Goal: Task Accomplishment & Management: Manage account settings

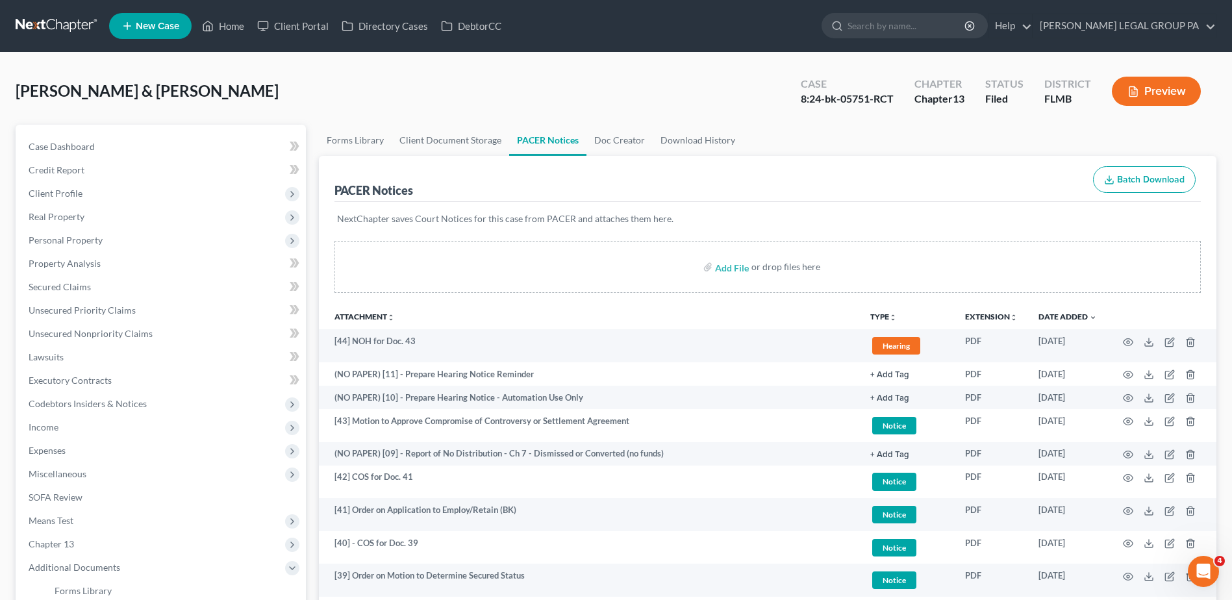
click at [427, 76] on div "Boggs, Joseph & Kimberly Upgraded Case 8:24-bk-05751-RCT Chapter Chapter 13 Sta…" at bounding box center [616, 96] width 1201 height 57
click at [907, 18] on input "search" at bounding box center [907, 26] width 119 height 24
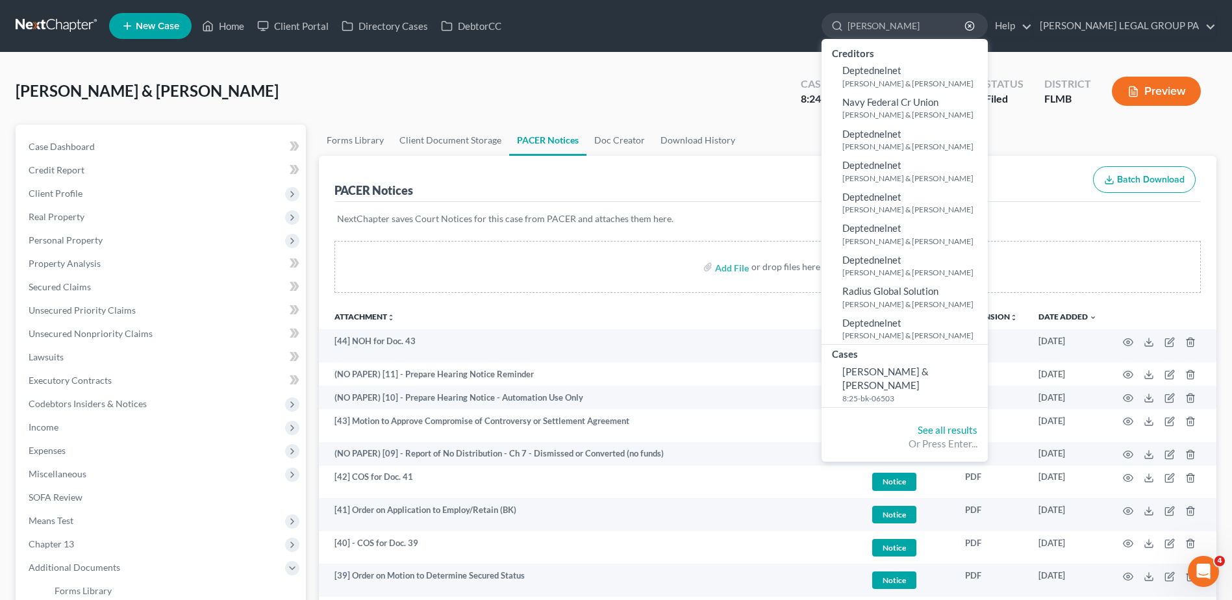
type input "tedford"
click at [53, 25] on link at bounding box center [57, 25] width 83 height 23
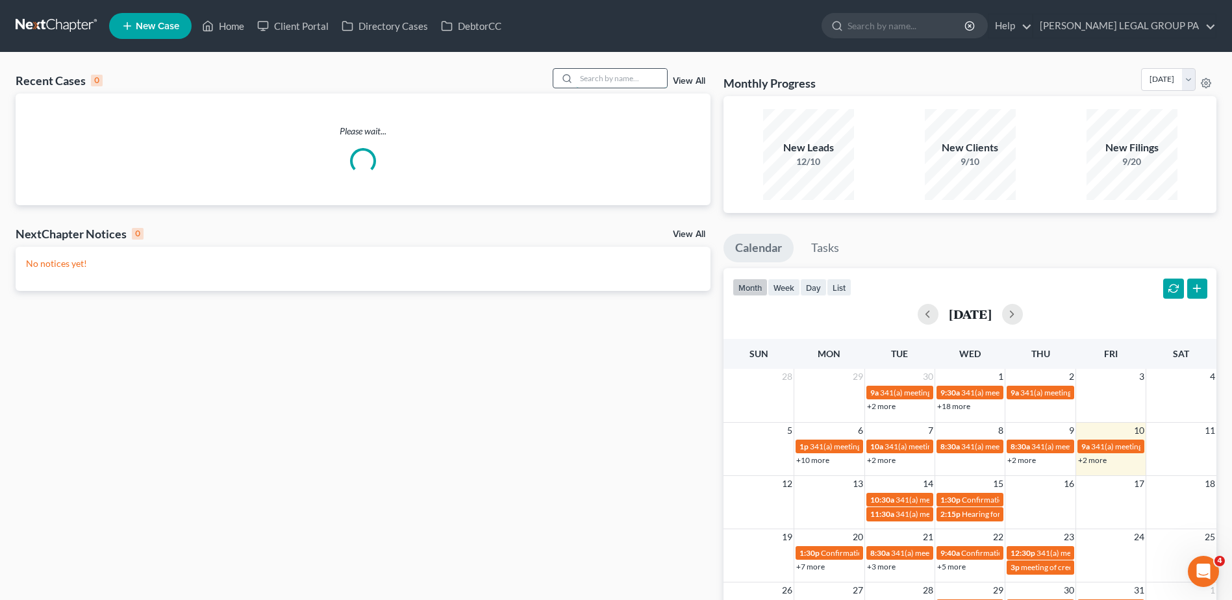
click at [588, 75] on input "search" at bounding box center [621, 78] width 91 height 19
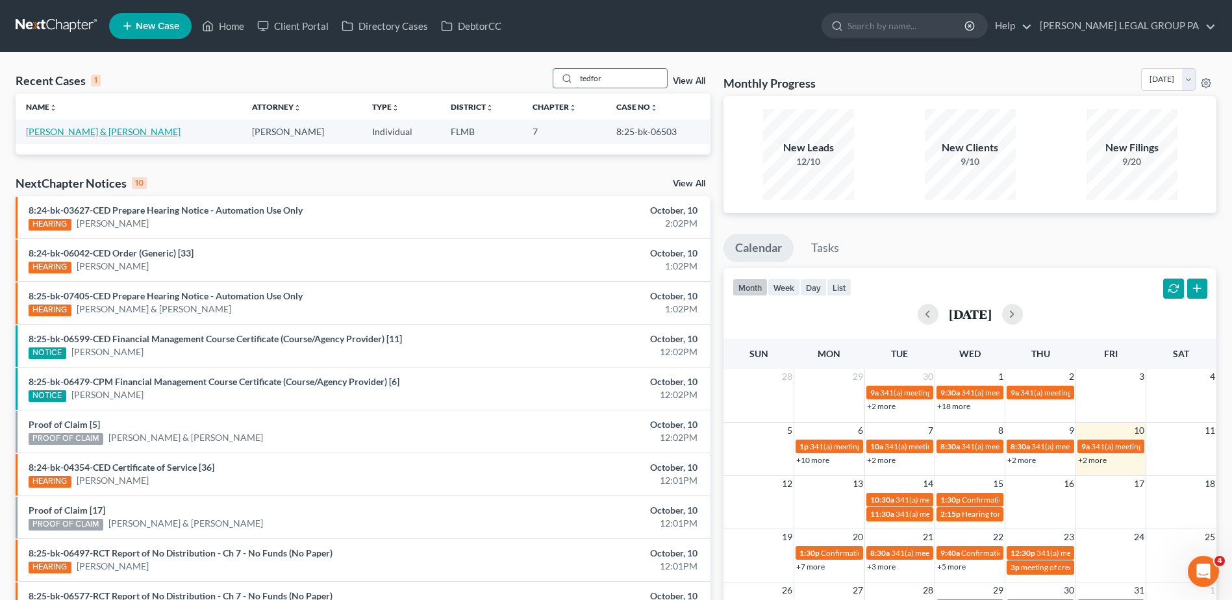
type input "tedfor"
click at [71, 128] on link "Tedford, Jeremy & Ashley" at bounding box center [103, 131] width 155 height 11
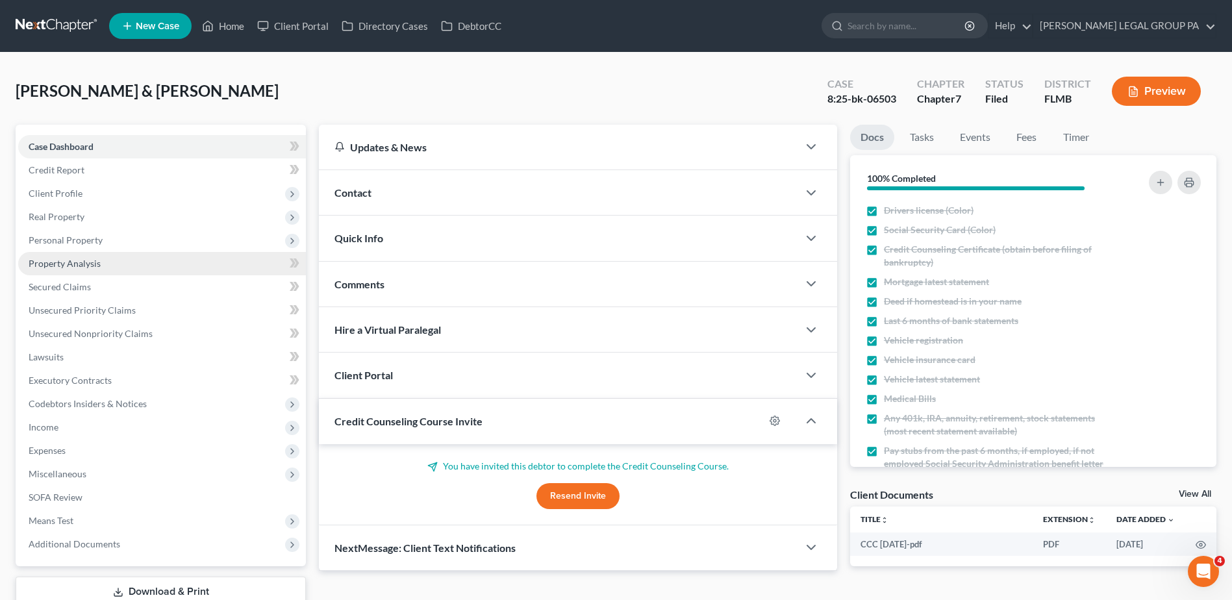
click at [112, 262] on link "Property Analysis" at bounding box center [162, 263] width 288 height 23
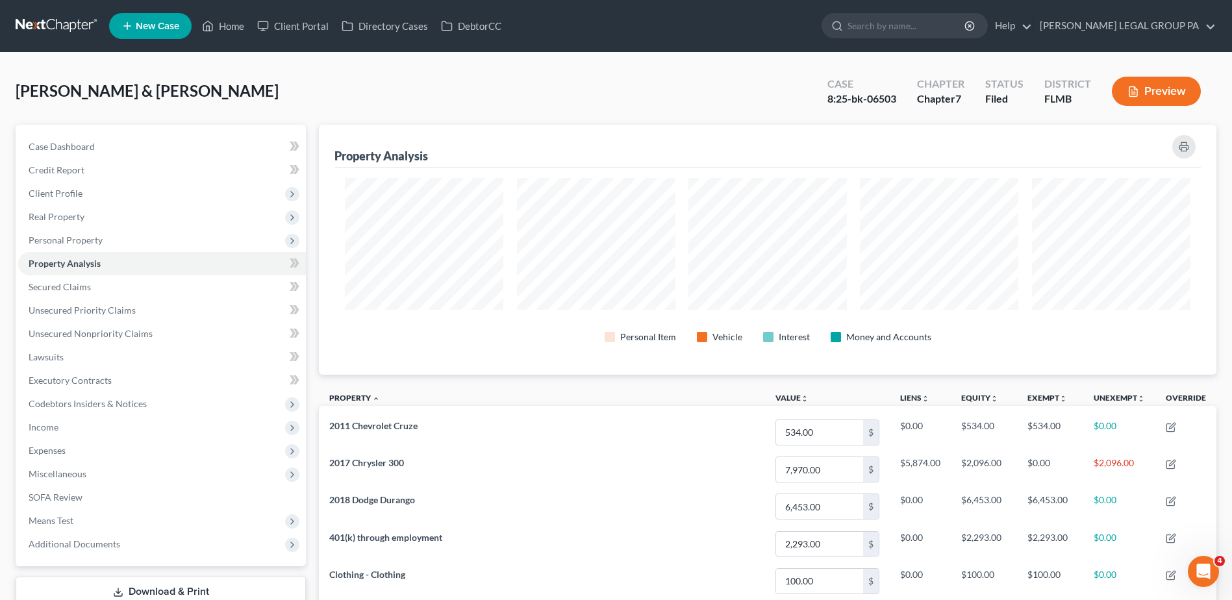
click at [559, 78] on div "Tedford, Jeremy & Ashley Upgraded Case 8:25-bk-06503 Chapter Chapter 7 Status F…" at bounding box center [616, 96] width 1201 height 57
click at [103, 175] on link "Credit Report" at bounding box center [162, 169] width 288 height 23
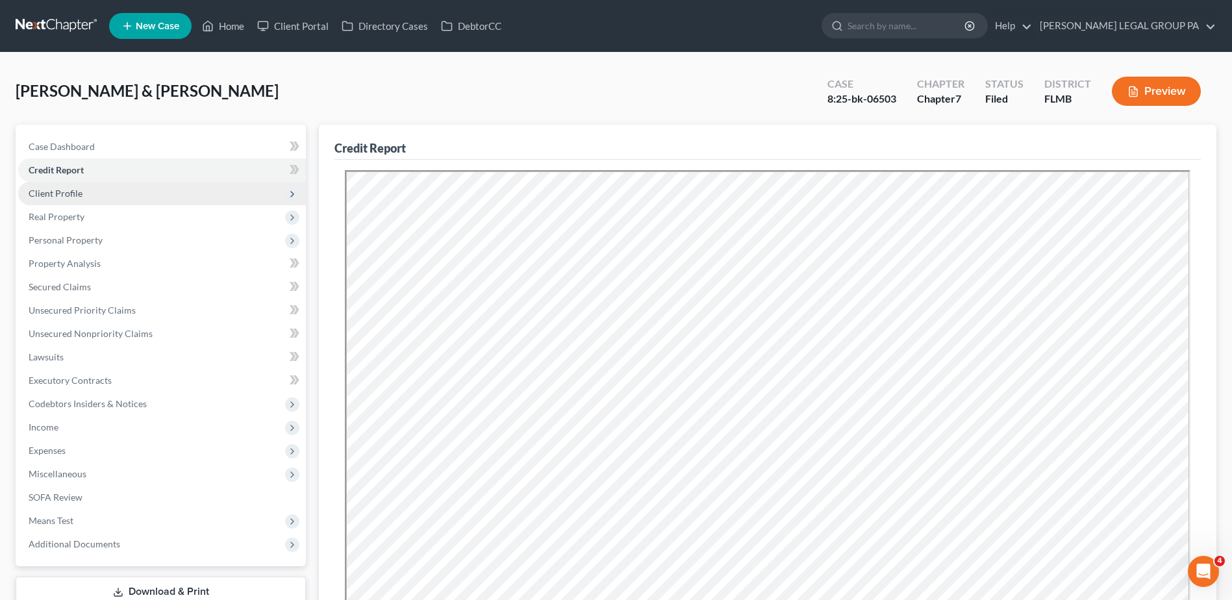
click at [101, 188] on span "Client Profile" at bounding box center [162, 193] width 288 height 23
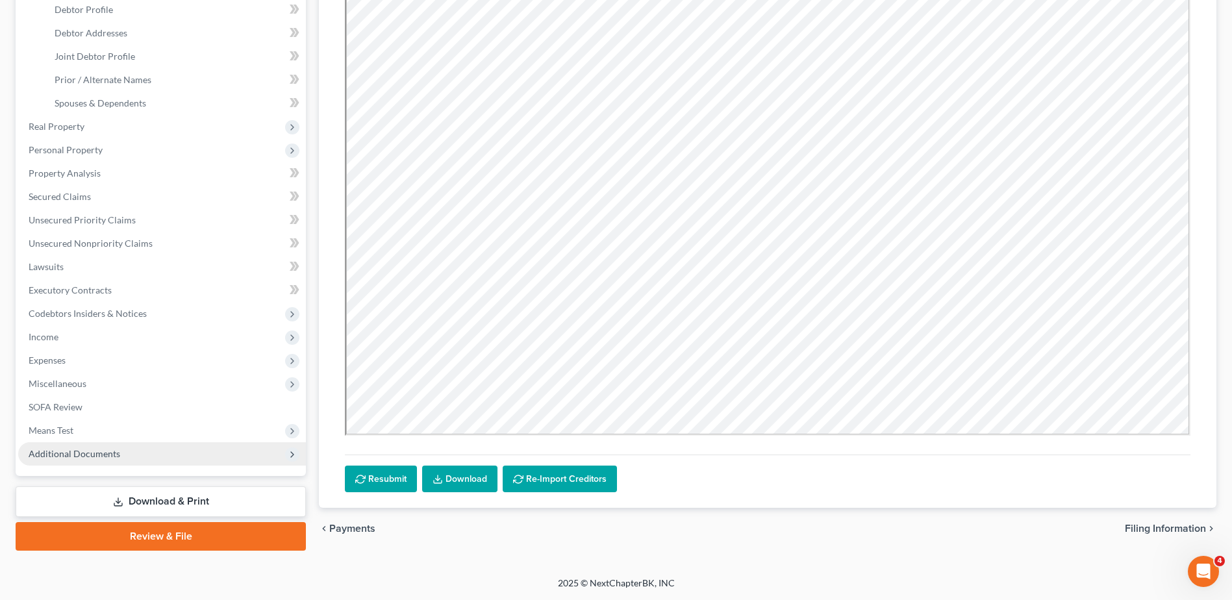
click at [92, 451] on span "Additional Documents" at bounding box center [75, 453] width 92 height 11
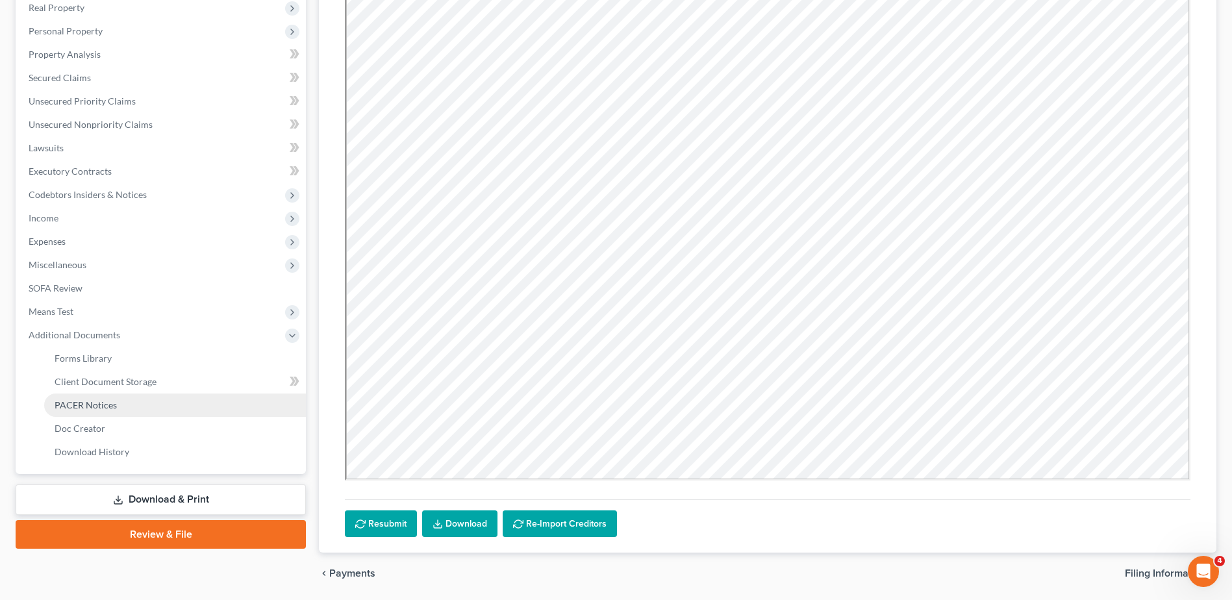
click at [92, 416] on link "PACER Notices" at bounding box center [175, 405] width 262 height 23
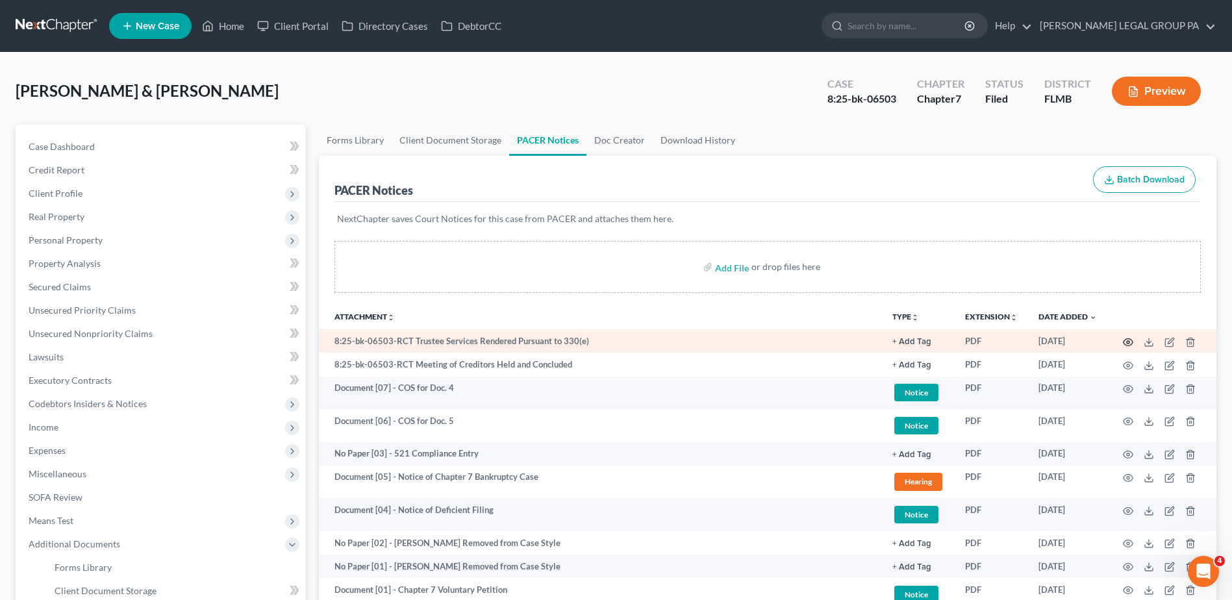
click at [1124, 341] on icon "button" at bounding box center [1129, 341] width 10 height 7
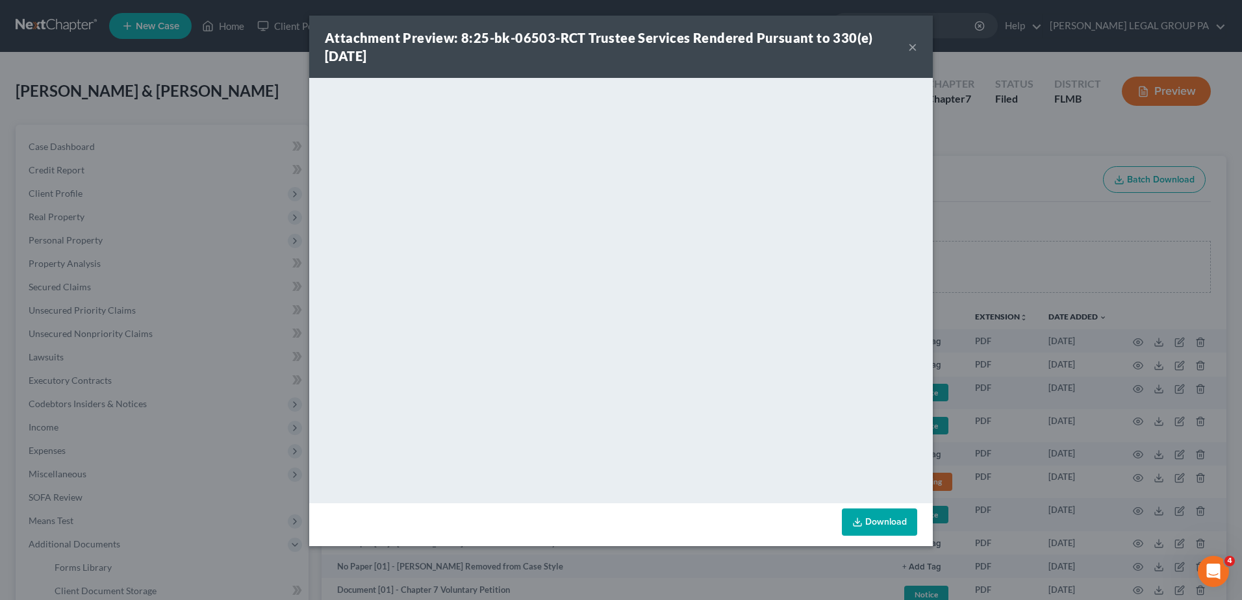
click at [909, 47] on button "×" at bounding box center [912, 47] width 9 height 16
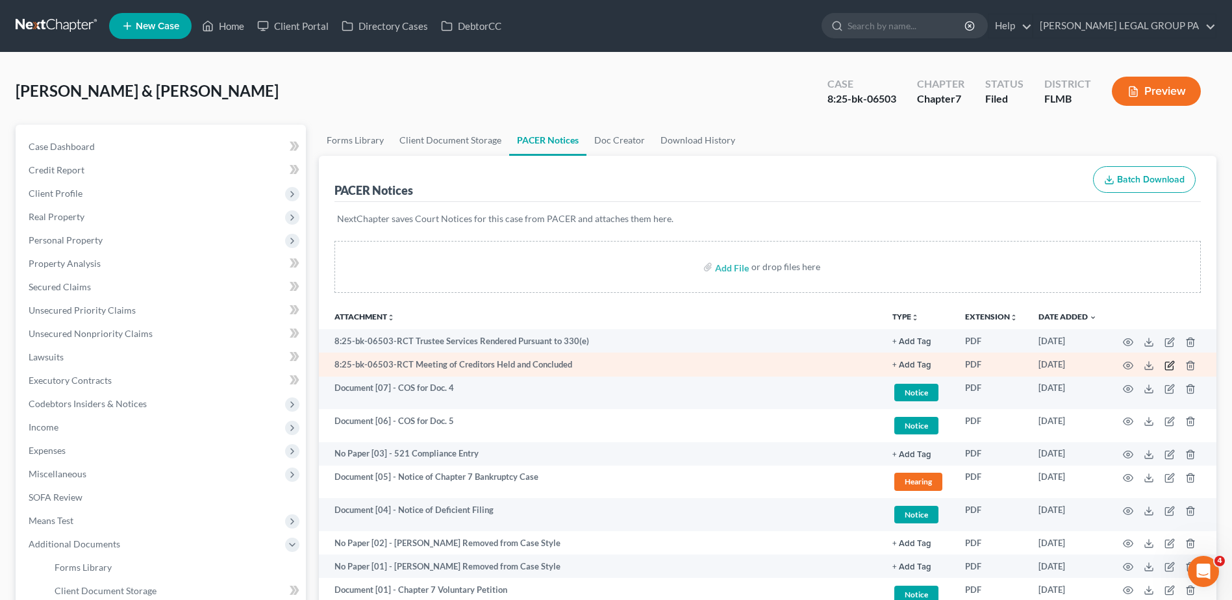
click at [1170, 366] on icon "button" at bounding box center [1171, 364] width 6 height 6
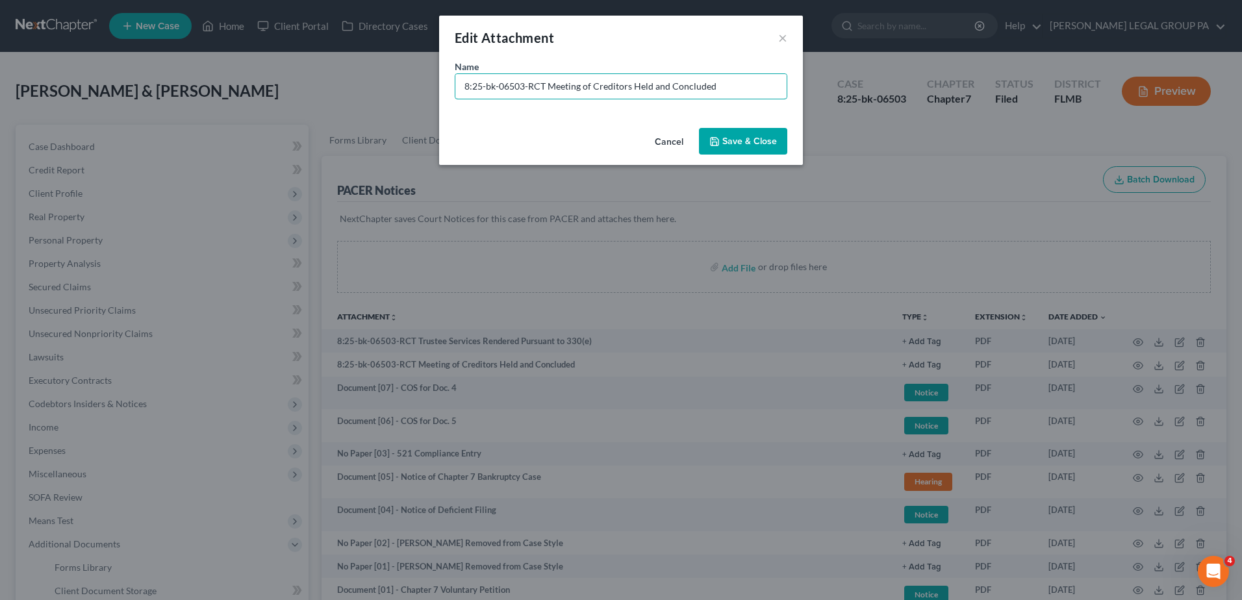
drag, startPoint x: 551, startPoint y: 87, endPoint x: 167, endPoint y: 102, distance: 384.1
click at [169, 100] on div "Edit Attachment × Name * 8:25-bk-06503-RCT Meeting of Creditors Held and Conclu…" at bounding box center [621, 300] width 1242 height 600
type input "No Paper [04] - Meeting of Creditors Held and Concluded"
drag, startPoint x: 775, startPoint y: 137, endPoint x: 812, endPoint y: 221, distance: 91.9
click at [773, 136] on span "Save & Close" at bounding box center [749, 141] width 55 height 11
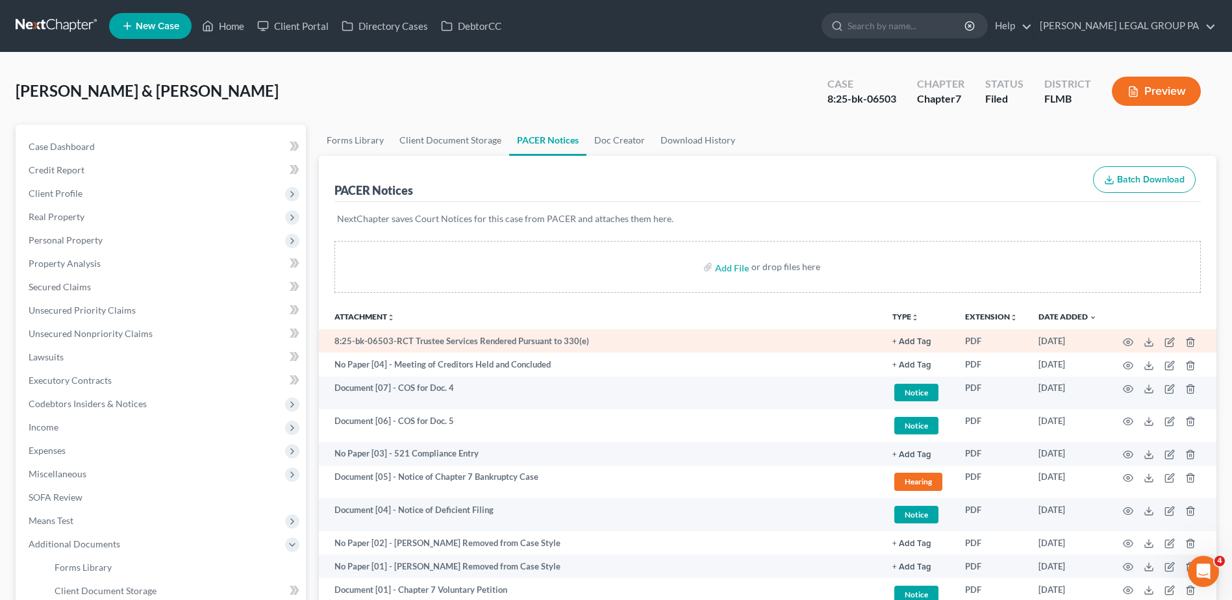
click at [1172, 334] on td at bounding box center [1161, 340] width 109 height 23
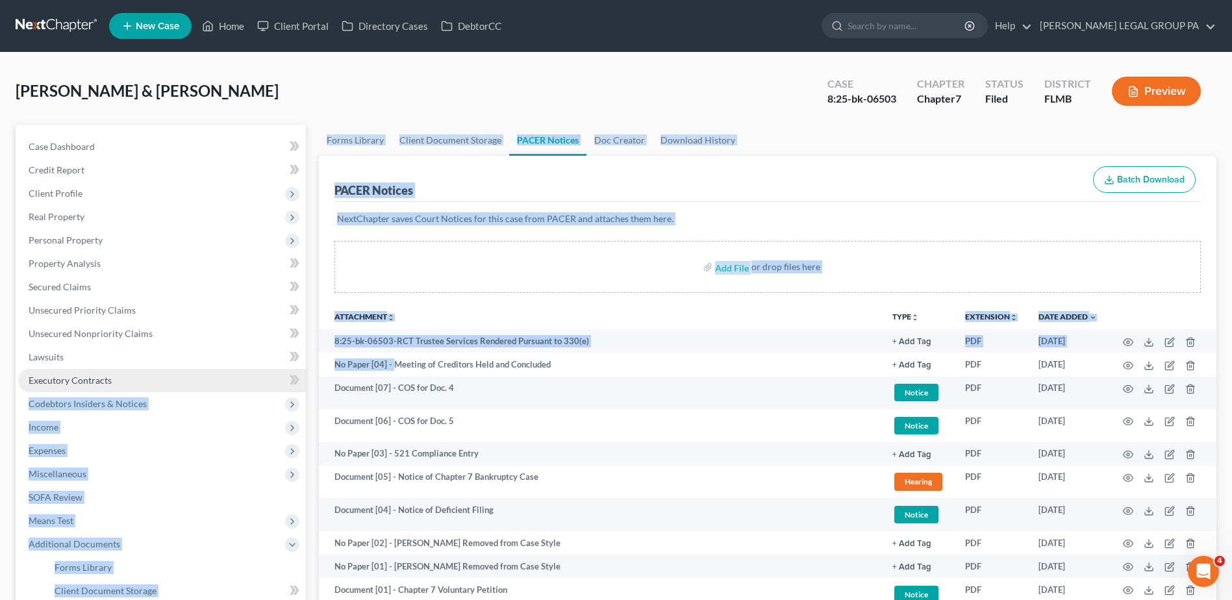
drag, startPoint x: 394, startPoint y: 366, endPoint x: 262, endPoint y: 380, distance: 132.0
click at [262, 380] on div "Petition Navigation Case Dashboard Payments Invoices Payments Payments Credit R…" at bounding box center [616, 441] width 1214 height 633
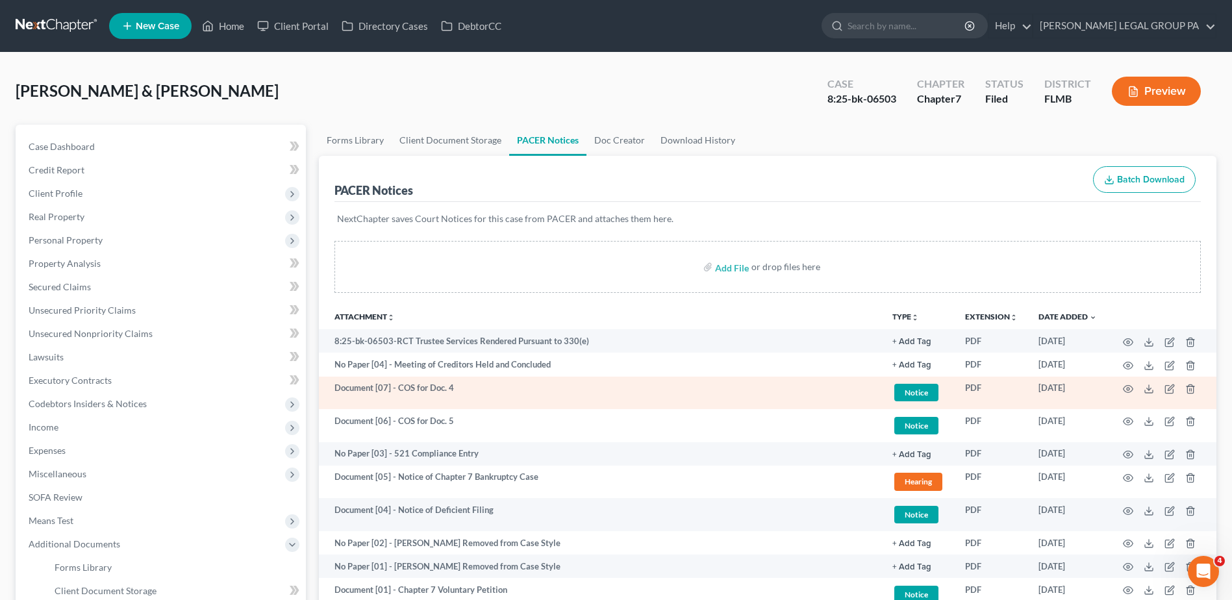
drag, startPoint x: 398, startPoint y: 401, endPoint x: 399, endPoint y: 390, distance: 11.1
click at [399, 401] on td "Document [07] - COS for Doc. 4" at bounding box center [600, 393] width 563 height 33
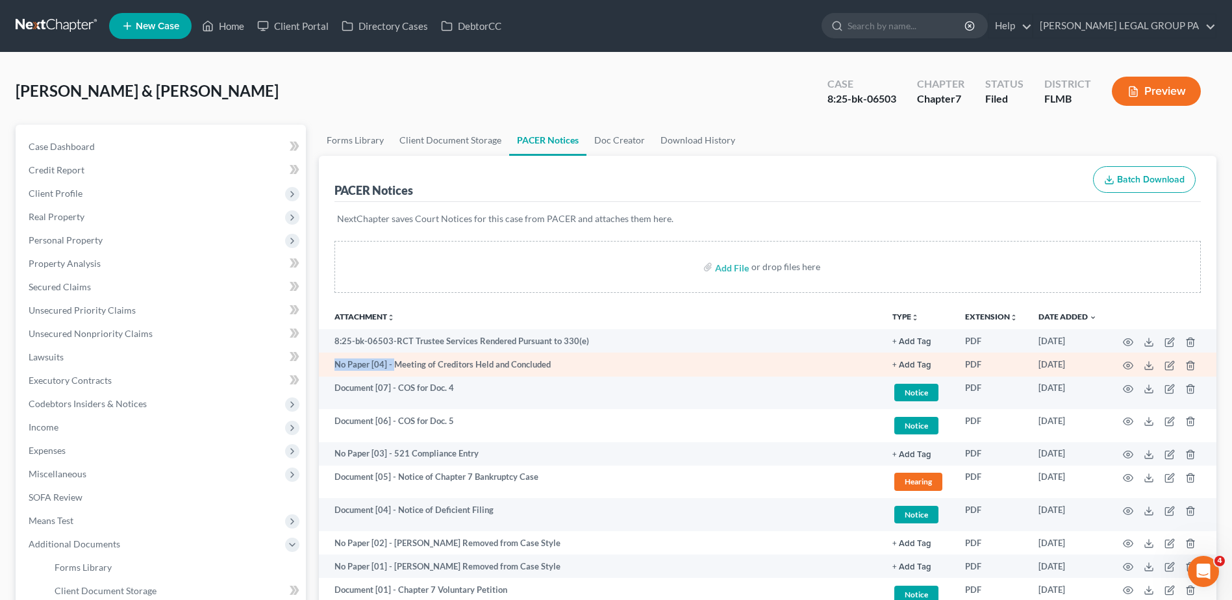
drag, startPoint x: 394, startPoint y: 366, endPoint x: 328, endPoint y: 370, distance: 66.4
click at [328, 370] on td "No Paper [04] - Meeting of Creditors Held and Concluded" at bounding box center [600, 364] width 563 height 23
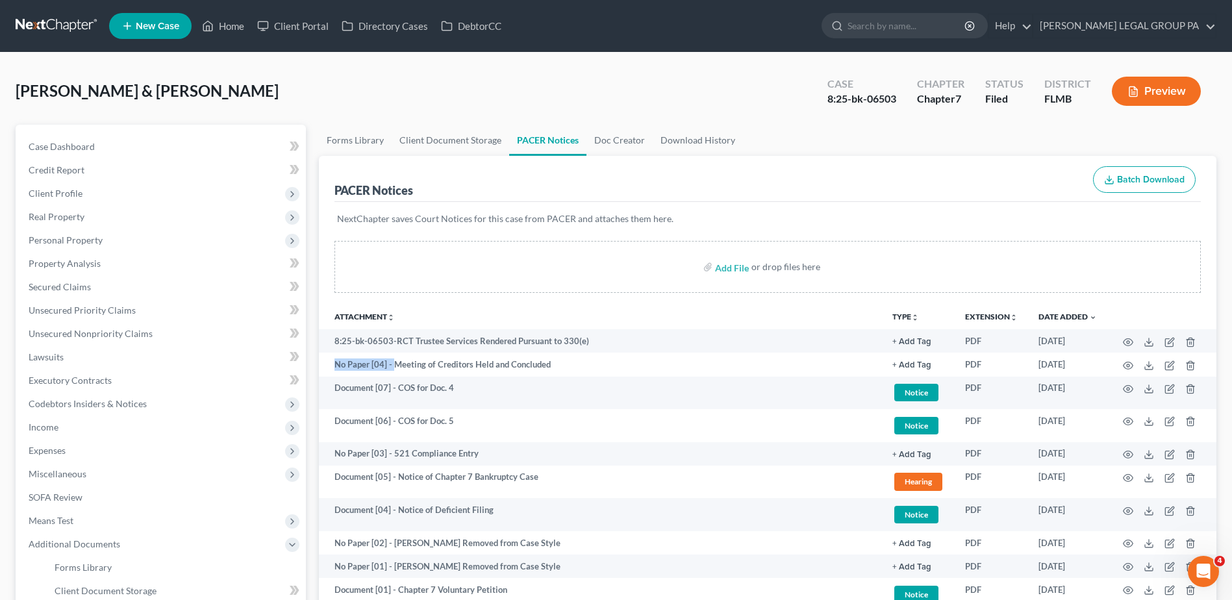
copy td "No Paper [04] -"
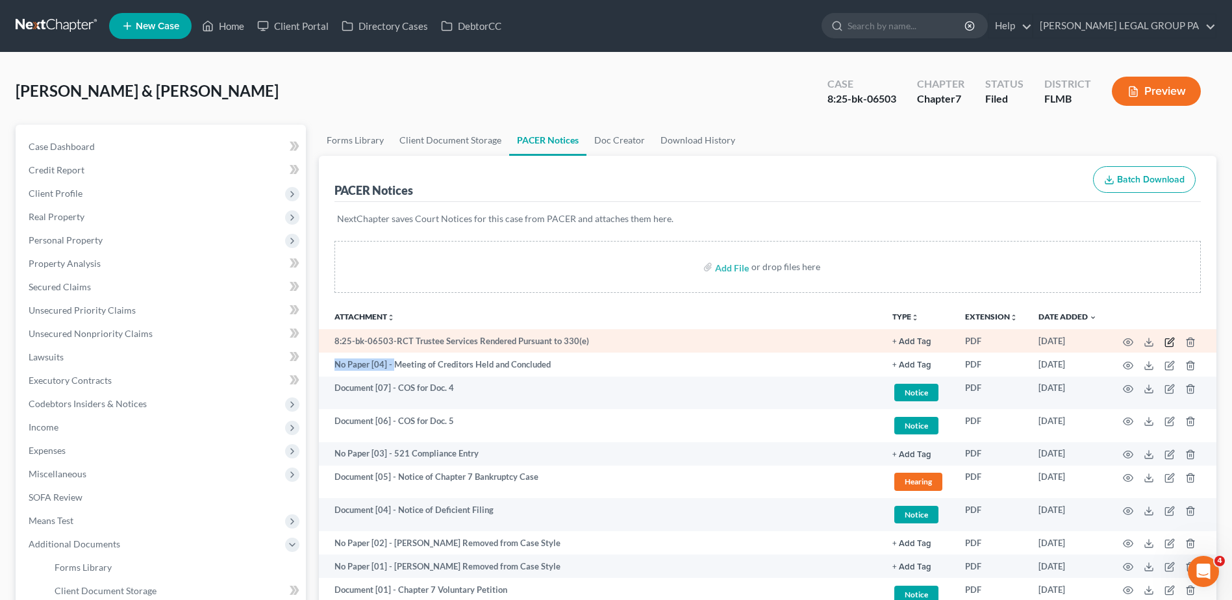
click at [1170, 342] on icon "button" at bounding box center [1171, 341] width 6 height 6
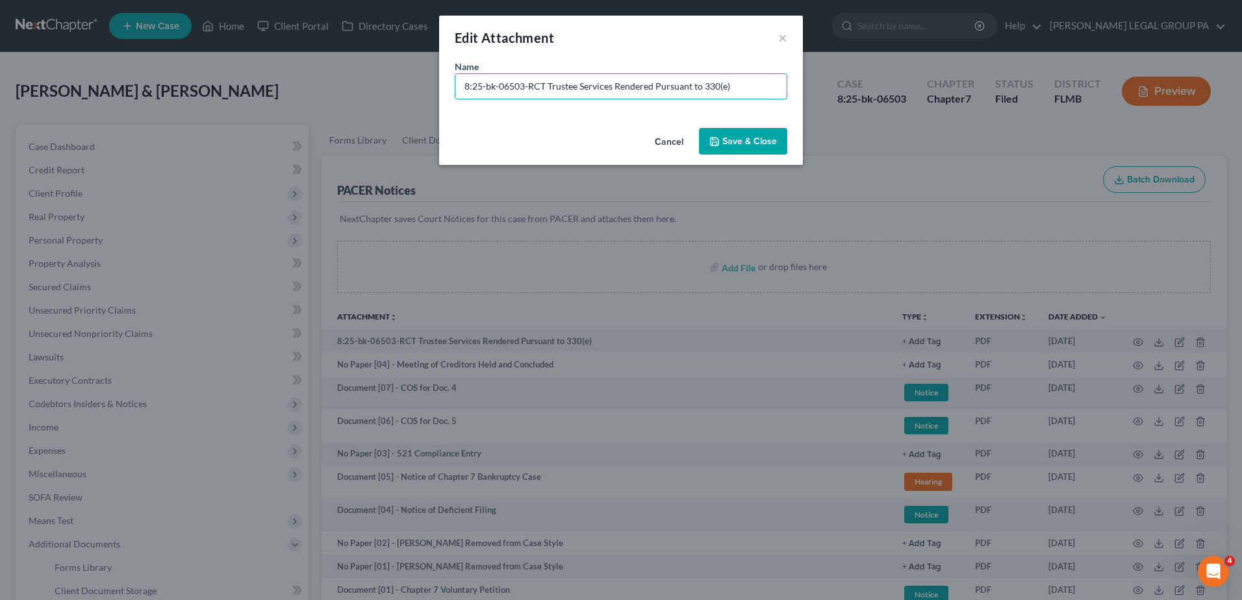
drag, startPoint x: 548, startPoint y: 91, endPoint x: 375, endPoint y: 105, distance: 173.9
click at [354, 95] on div "Edit Attachment × Name * 8:25-bk-06503-RCT Trustee Services Rendered Pursuant t…" at bounding box center [621, 300] width 1242 height 600
paste input "No Paper [04] -"
click at [513, 86] on input "No Paper [04] - rustee Services Rendered Pursuant to 330(e)" at bounding box center [620, 86] width 331 height 25
click at [527, 86] on input "No Paper [054] - rustee Services Rendered Pursuant to 330(e)" at bounding box center [620, 86] width 331 height 25
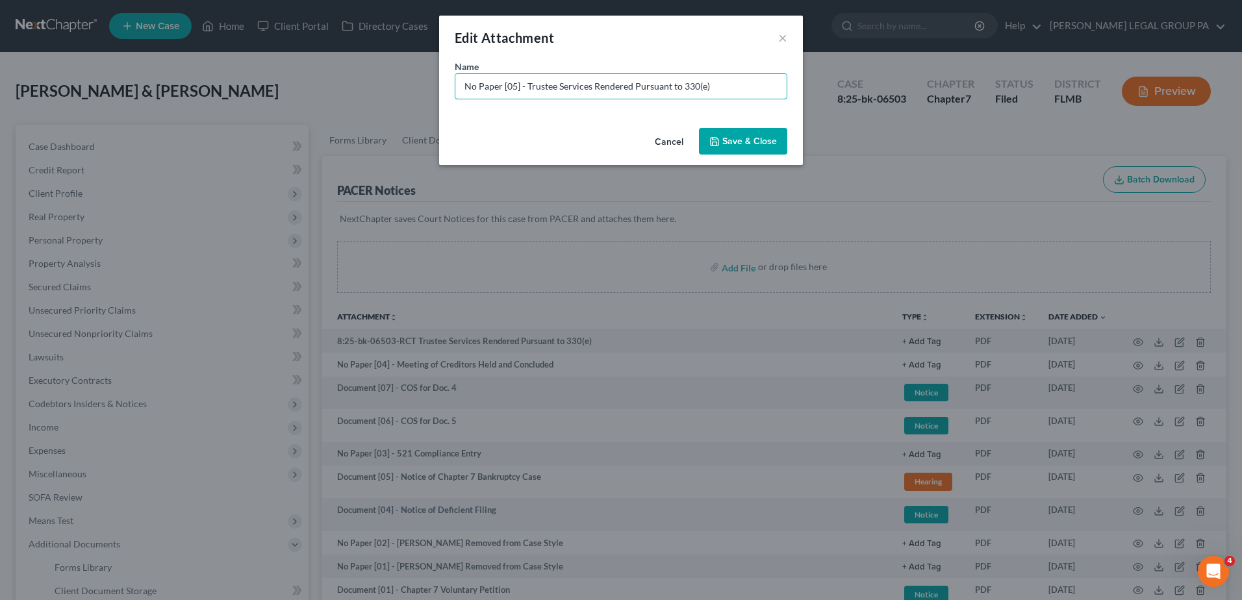
type input "No Paper [05] - Trustee Services Rendered Pursuant to 330(e)"
click at [776, 145] on span "Save & Close" at bounding box center [749, 141] width 55 height 11
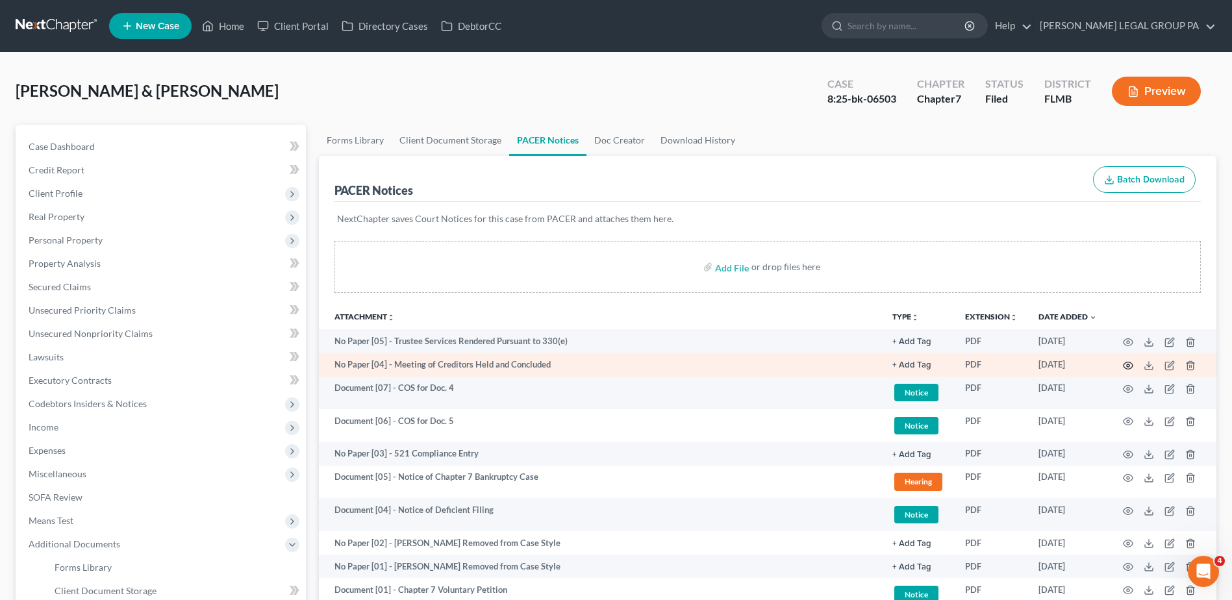
click at [1131, 366] on icon "button" at bounding box center [1128, 365] width 10 height 10
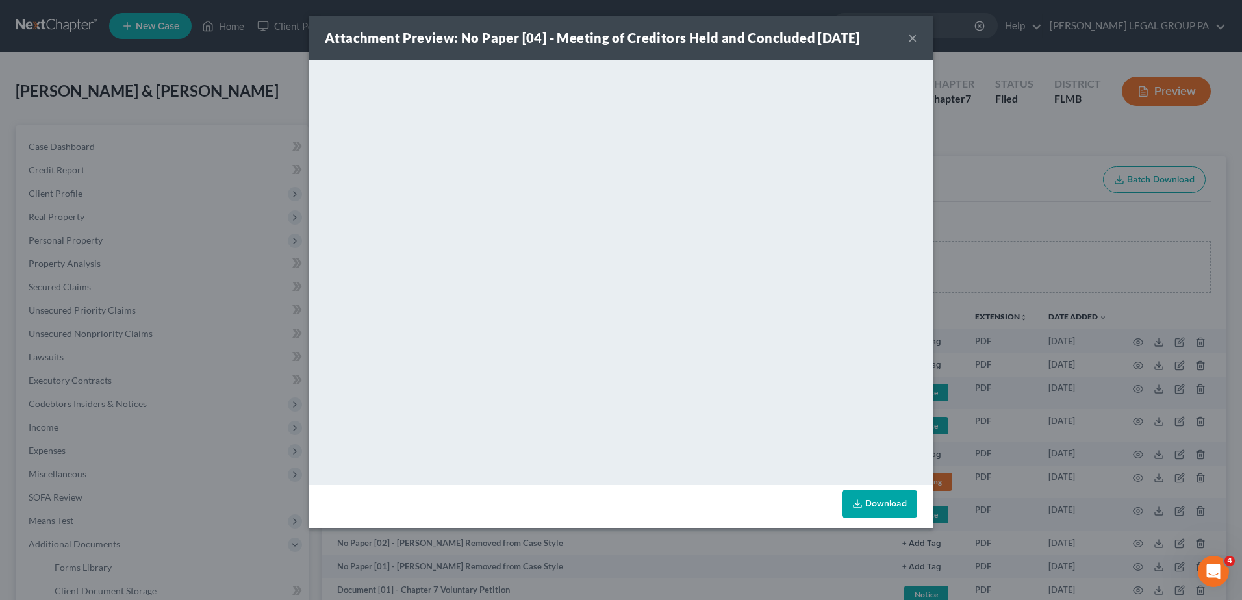
click at [910, 36] on button "×" at bounding box center [912, 38] width 9 height 16
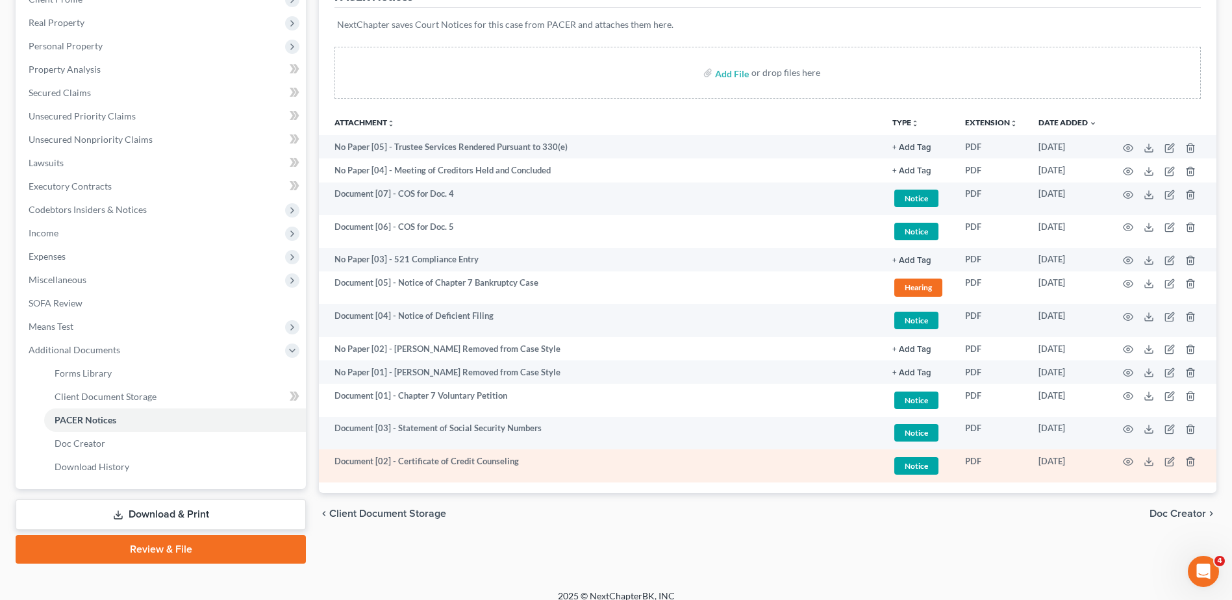
scroll to position [195, 0]
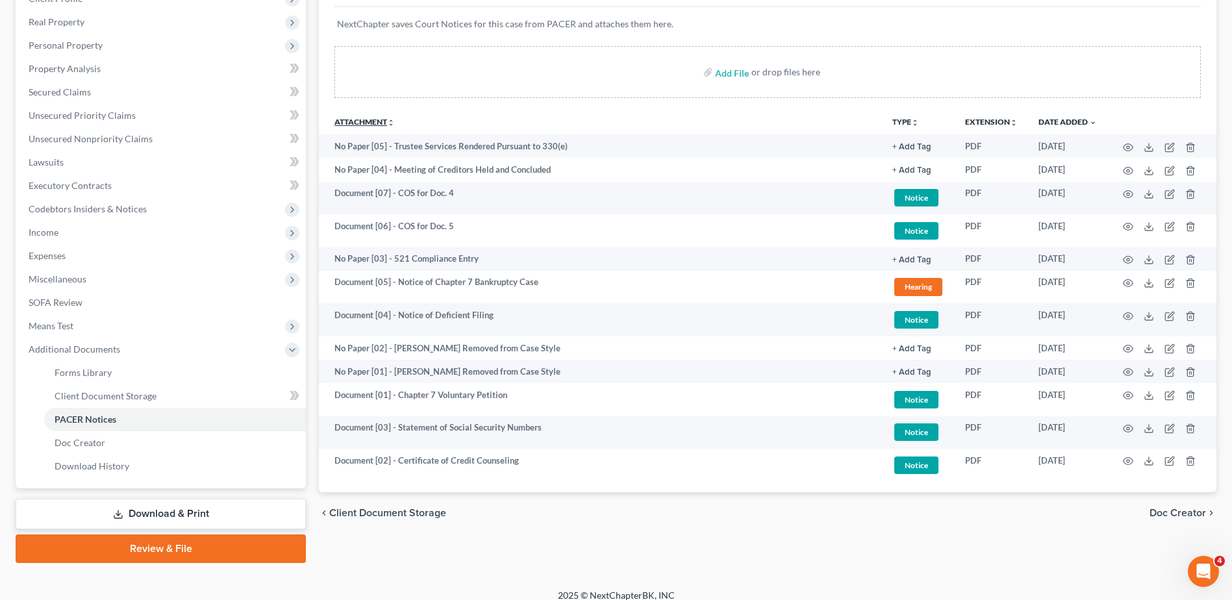
click at [364, 124] on link "Attachment unfold_more expand_more expand_less" at bounding box center [364, 122] width 60 height 10
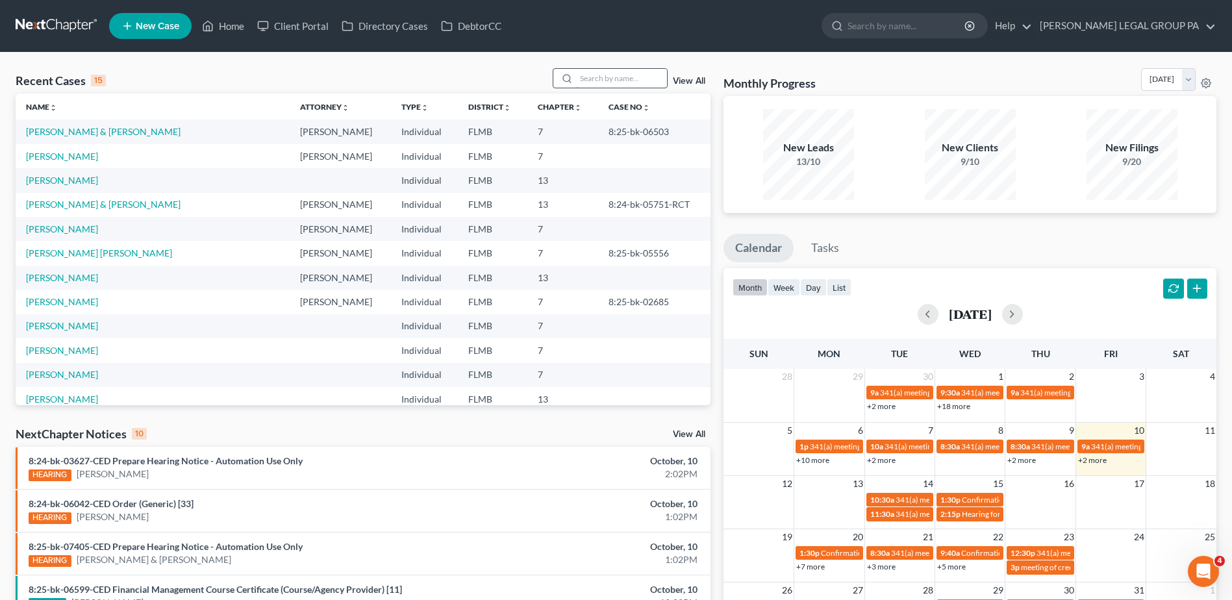
click at [610, 78] on input "search" at bounding box center [621, 78] width 91 height 19
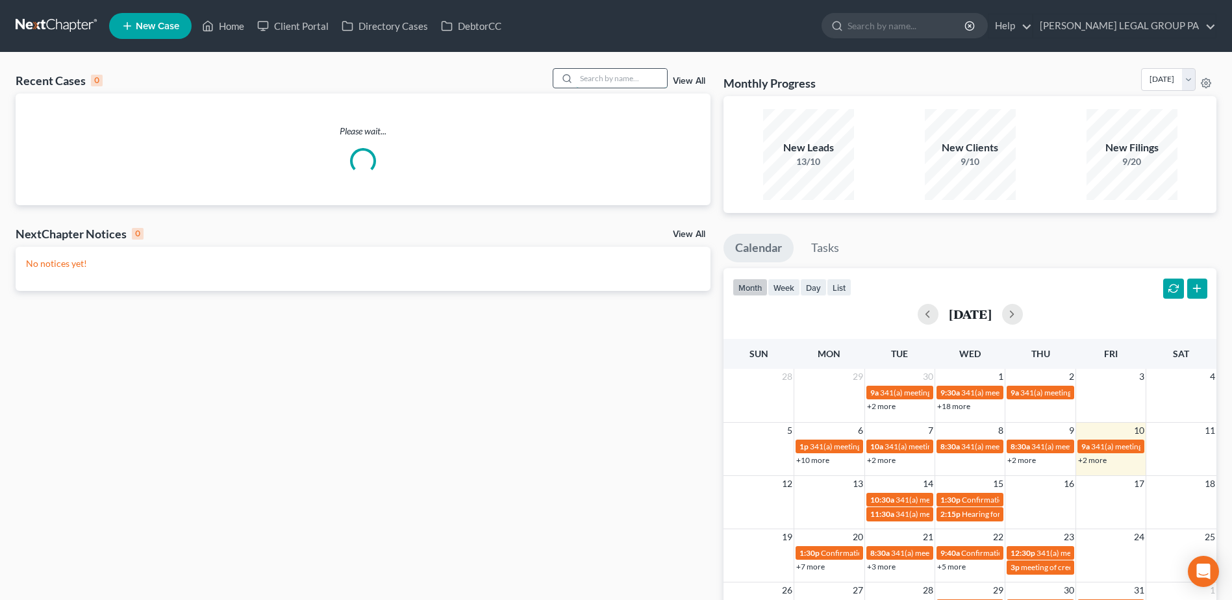
drag, startPoint x: 641, startPoint y: 73, endPoint x: 631, endPoint y: 81, distance: 13.4
click at [639, 73] on input "search" at bounding box center [621, 78] width 91 height 19
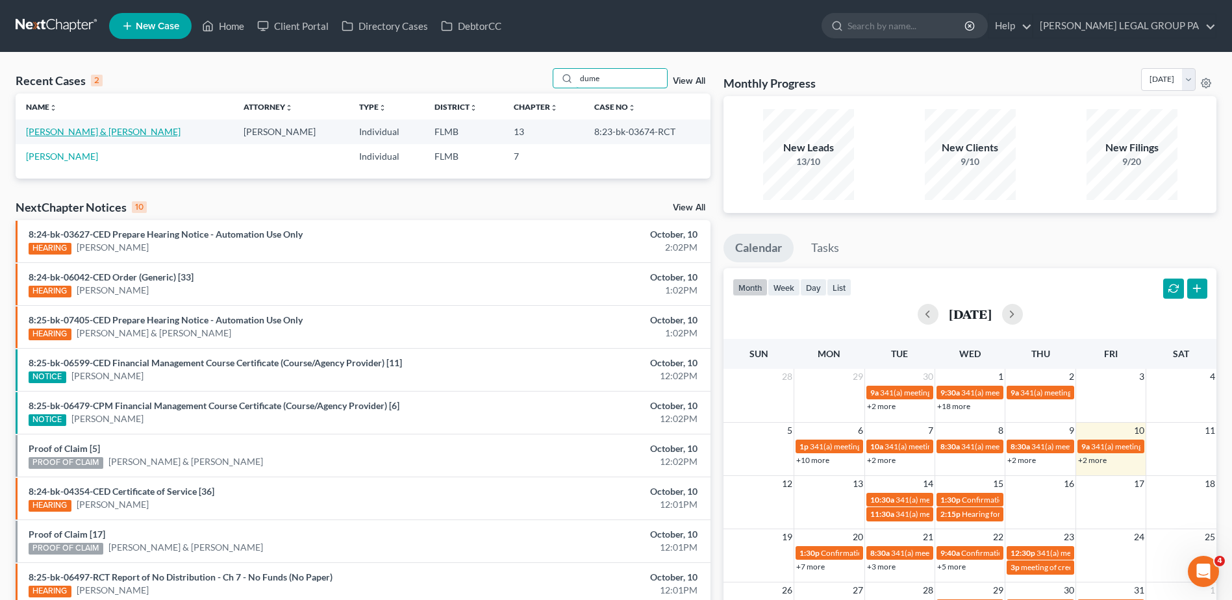
type input "dume"
click at [134, 132] on link "[PERSON_NAME] & [PERSON_NAME]" at bounding box center [103, 131] width 155 height 11
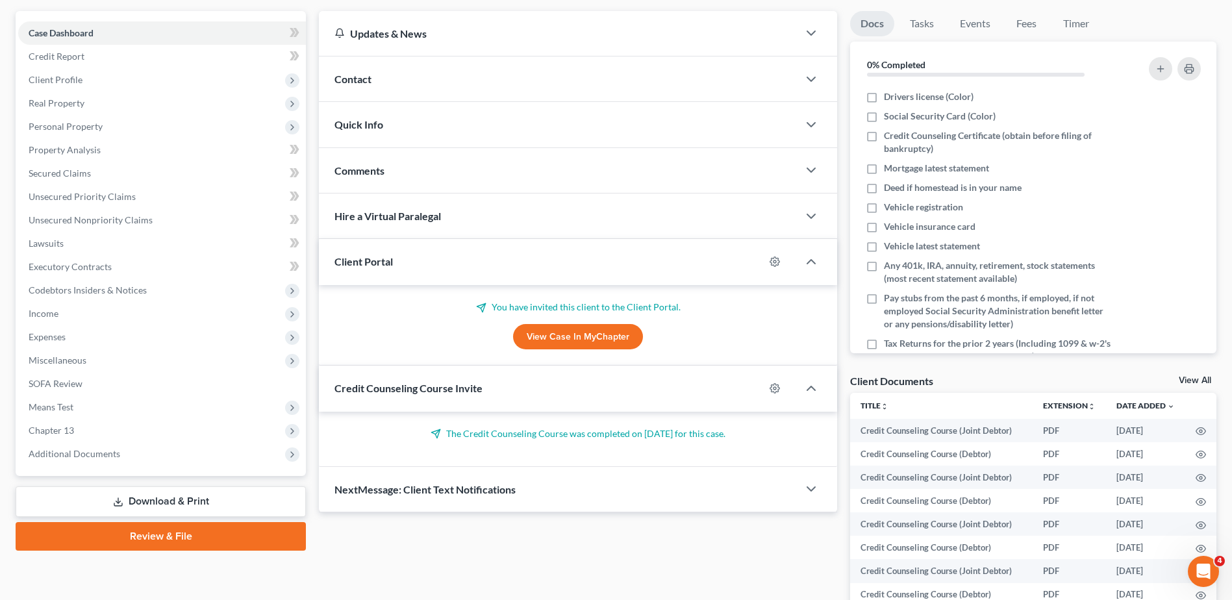
scroll to position [236, 0]
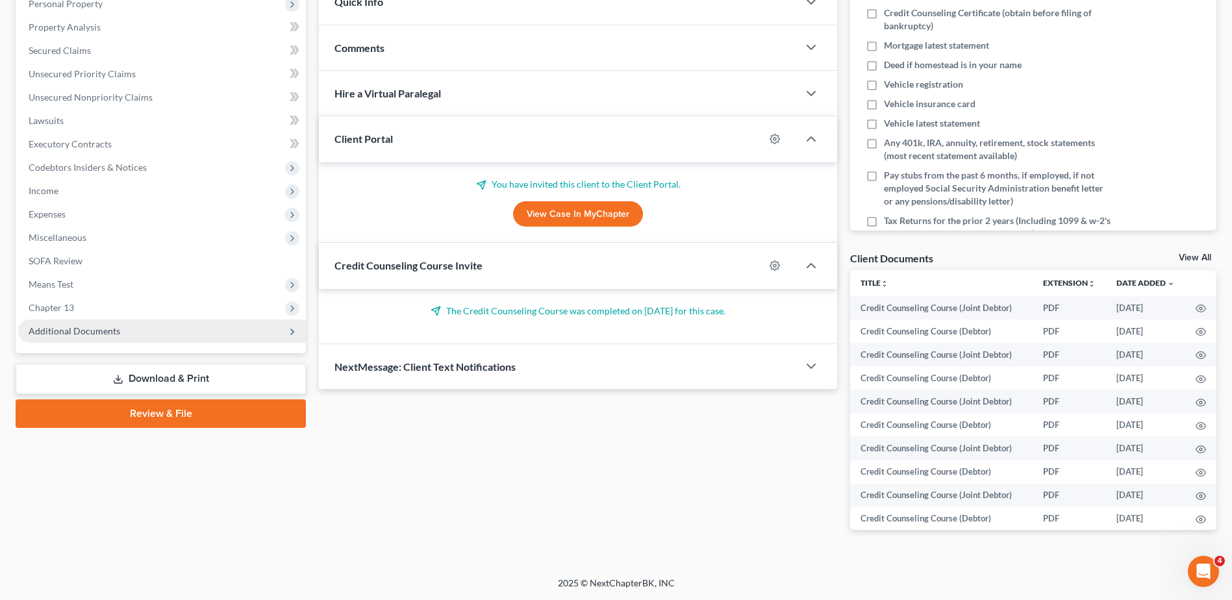
click at [106, 333] on span "Additional Documents" at bounding box center [75, 330] width 92 height 11
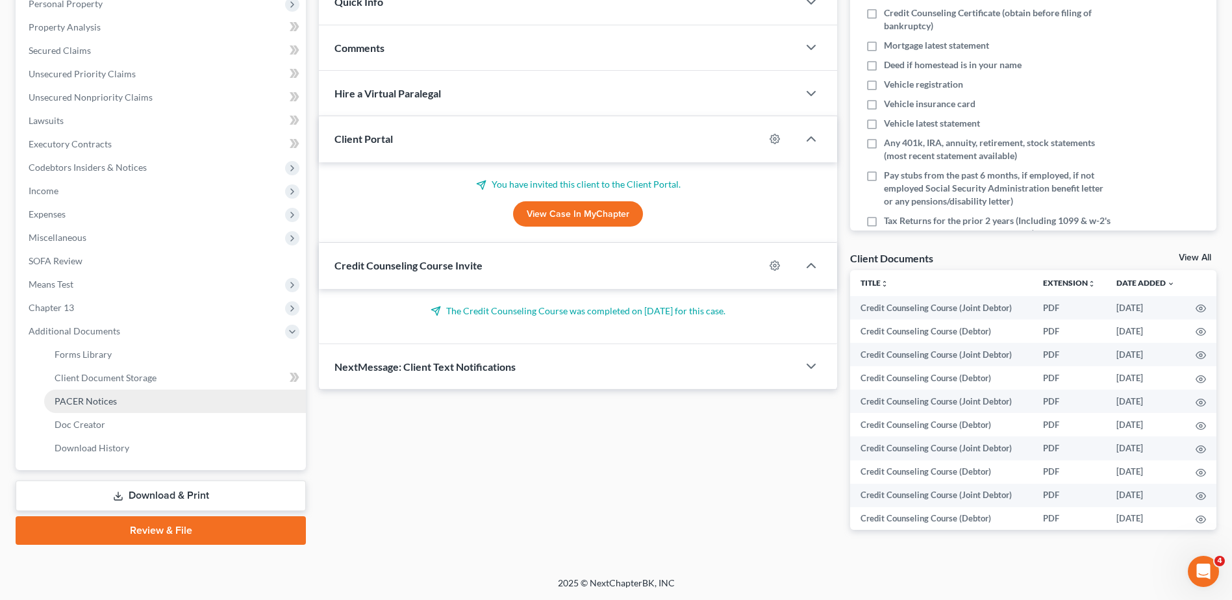
click at [109, 399] on span "PACER Notices" at bounding box center [86, 401] width 62 height 11
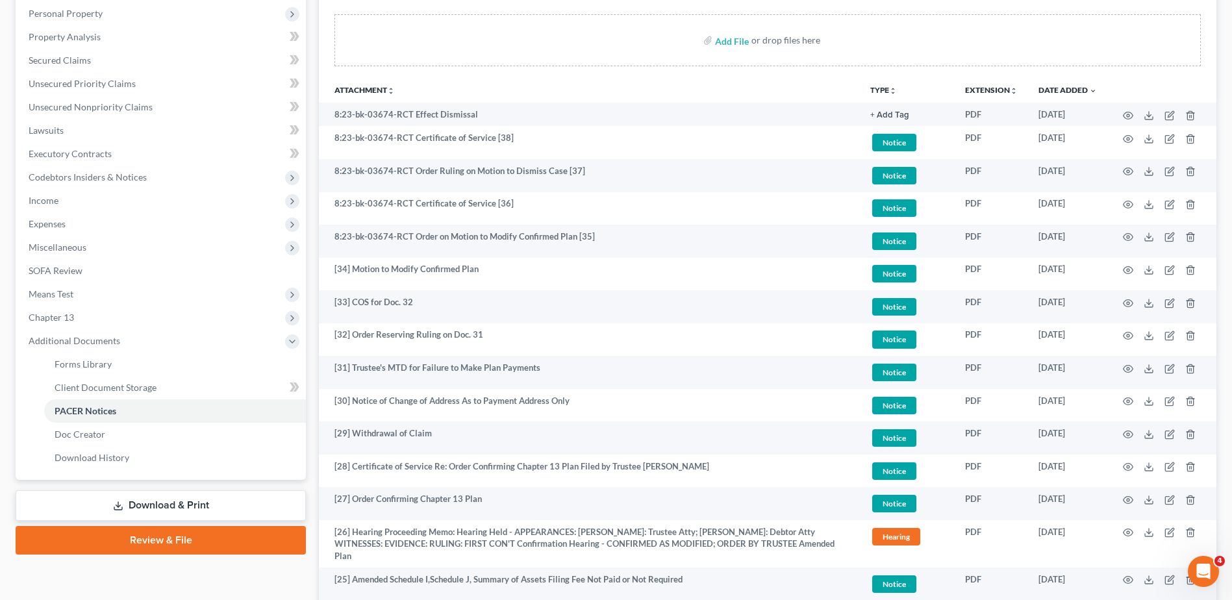
scroll to position [65, 0]
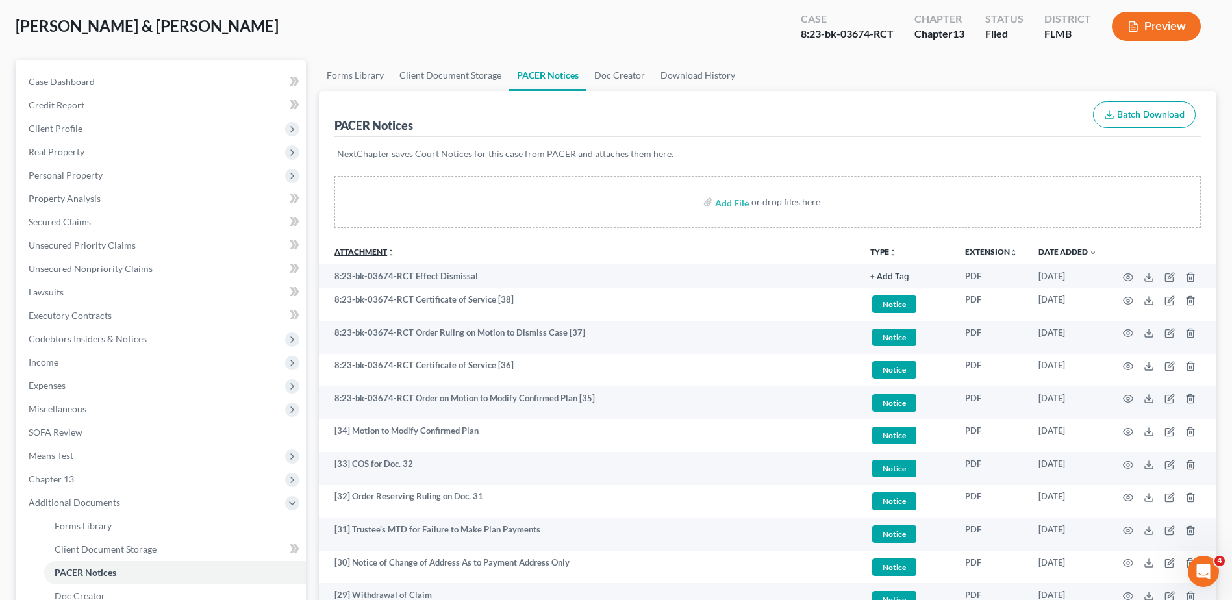
click at [377, 251] on link "Attachment unfold_more expand_more expand_less" at bounding box center [364, 252] width 60 height 10
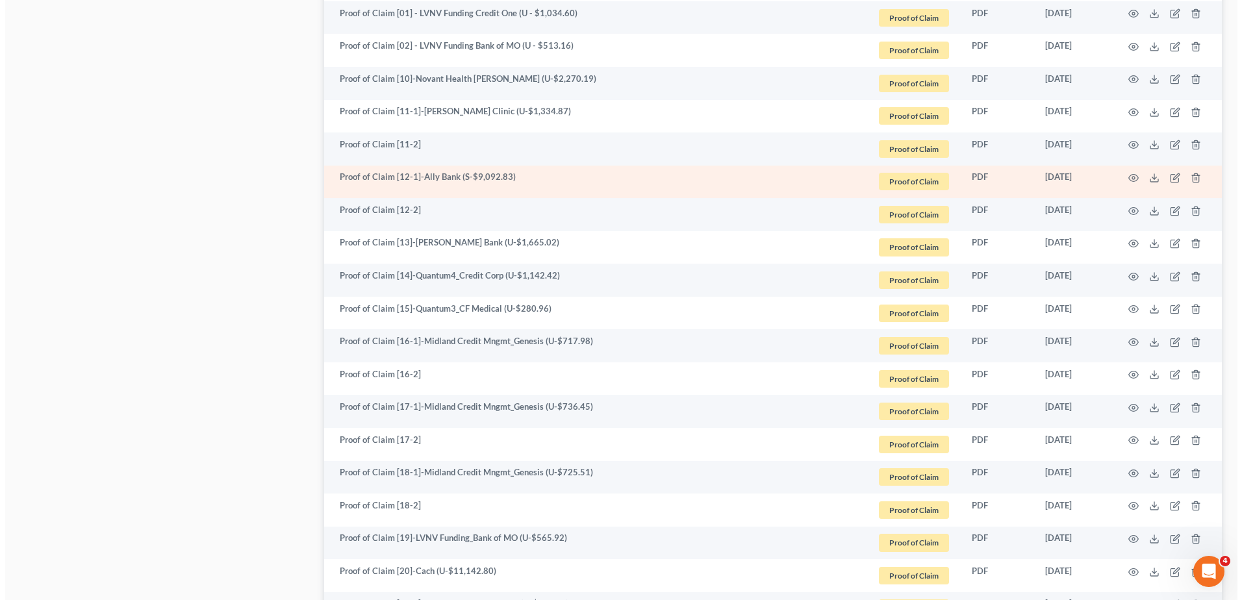
scroll to position [1611, 0]
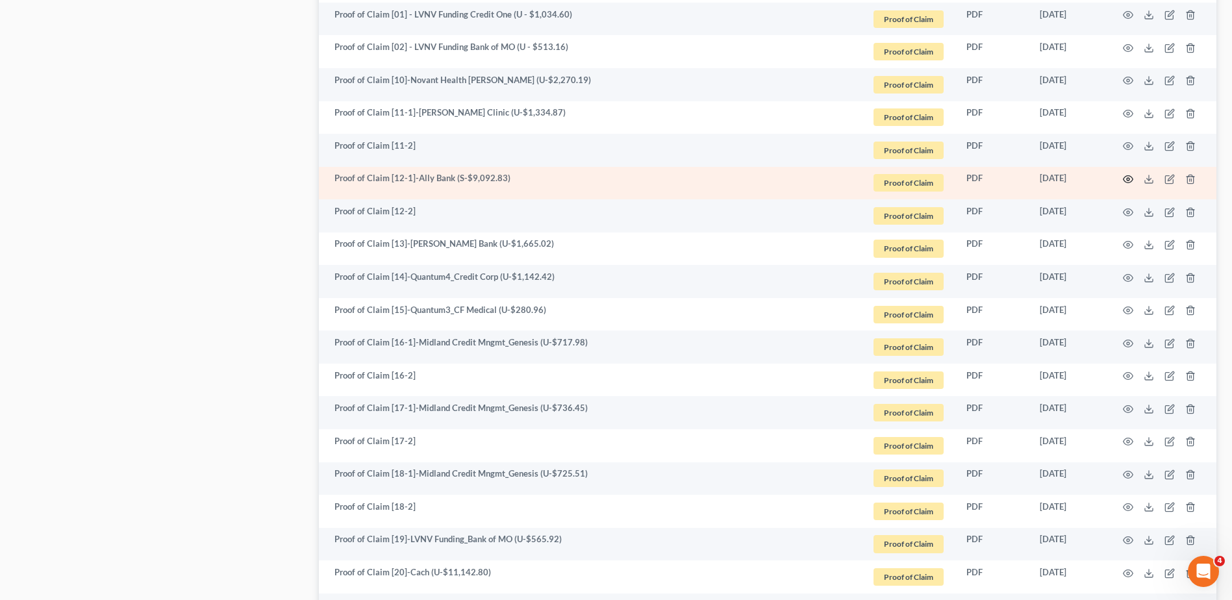
click at [1125, 174] on icon "button" at bounding box center [1128, 179] width 10 height 10
